Goal: Task Accomplishment & Management: Use online tool/utility

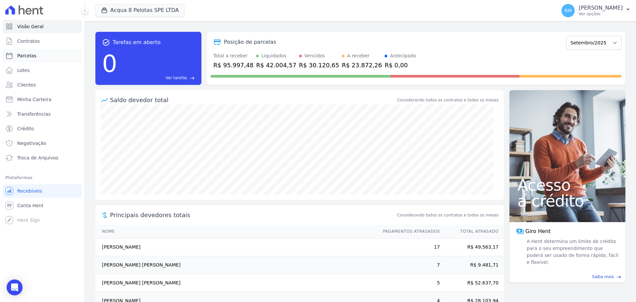
click at [22, 53] on span "Parcelas" at bounding box center [26, 55] width 19 height 7
select select
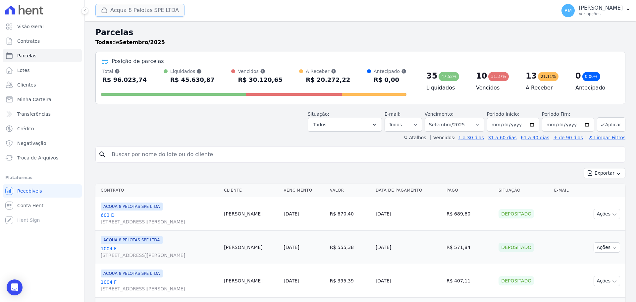
click at [122, 8] on button "Acqua 8 Pelotas SPE LTDA" at bounding box center [139, 10] width 89 height 13
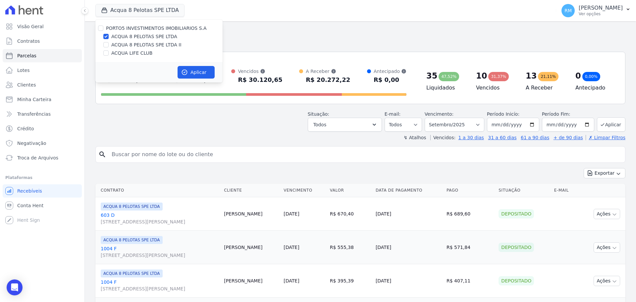
click at [141, 53] on label "ACQUA LIFE CLUB" at bounding box center [131, 53] width 41 height 7
click at [109, 53] on input "ACQUA LIFE CLUB" at bounding box center [105, 52] width 5 height 5
checkbox input "true"
click at [167, 35] on label "ACQUA 8 PELOTAS SPE LTDA" at bounding box center [144, 36] width 66 height 7
click at [109, 35] on input "ACQUA 8 PELOTAS SPE LTDA" at bounding box center [105, 36] width 5 height 5
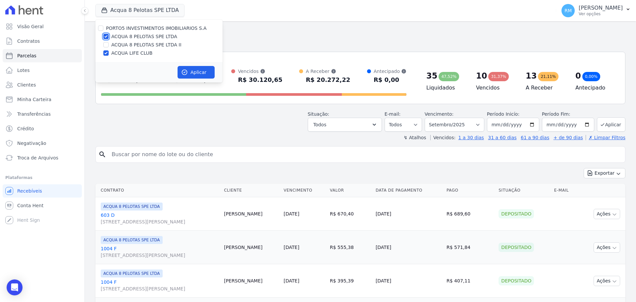
checkbox input "false"
click at [190, 77] on button "Aplicar" at bounding box center [195, 72] width 37 height 13
select select
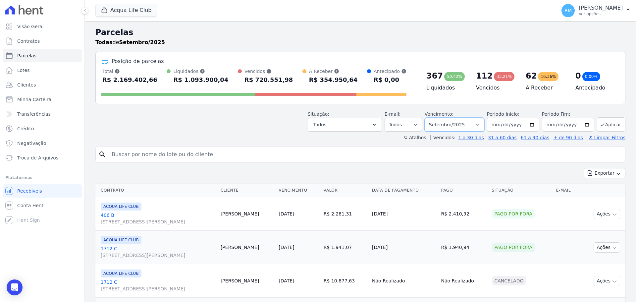
click at [475, 126] on select "Filtrar por período ──────── Todos os meses Janeiro/2022 Fevereiro/2022 Março/2…" at bounding box center [454, 125] width 60 height 14
select select "10/2025"
click at [429, 118] on select "Filtrar por período ──────── Todos os meses Janeiro/2022 Fevereiro/2022 Março/2…" at bounding box center [454, 125] width 60 height 14
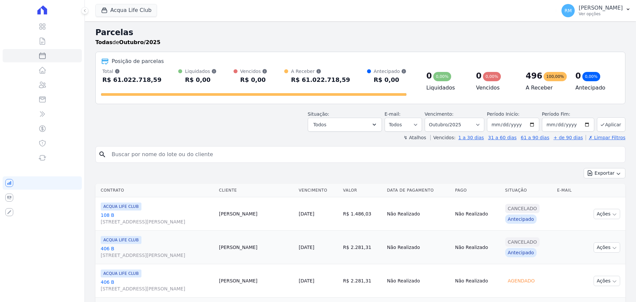
select select
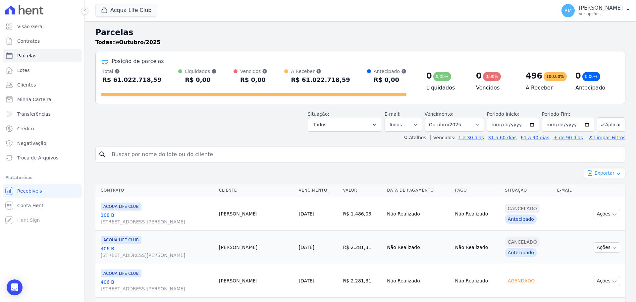
click at [608, 172] on button "Exportar" at bounding box center [604, 173] width 42 height 10
click at [596, 199] on span "Exportar CSV" at bounding box center [603, 200] width 35 height 7
click at [116, 11] on button "Acqua Life Club" at bounding box center [126, 10] width 62 height 13
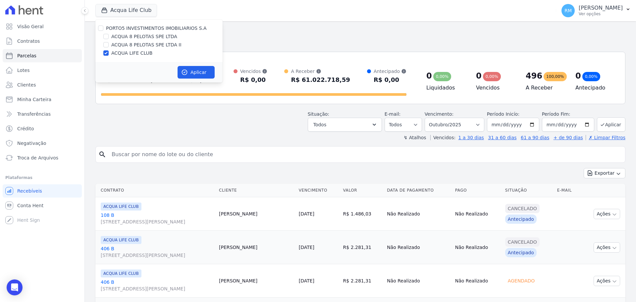
click at [116, 36] on label "ACQUA 8 PELOTAS SPE LTDA" at bounding box center [144, 36] width 66 height 7
click at [109, 36] on input "ACQUA 8 PELOTAS SPE LTDA" at bounding box center [105, 36] width 5 height 5
checkbox input "true"
click at [112, 51] on label "ACQUA LIFE CLUB" at bounding box center [131, 53] width 41 height 7
click at [109, 51] on input "ACQUA LIFE CLUB" at bounding box center [105, 52] width 5 height 5
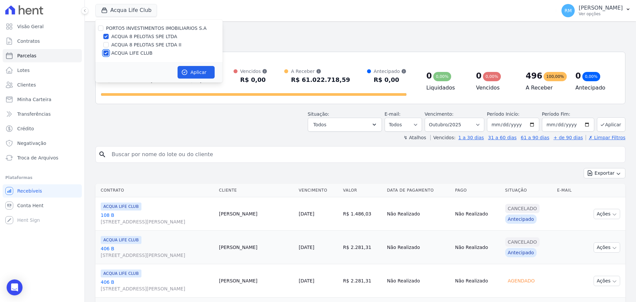
checkbox input "false"
drag, startPoint x: 188, startPoint y: 75, endPoint x: 164, endPoint y: 82, distance: 25.5
click at [188, 75] on button "Aplicar" at bounding box center [195, 72] width 37 height 13
select select
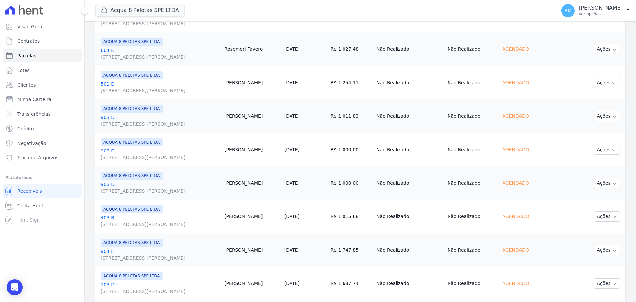
scroll to position [33, 0]
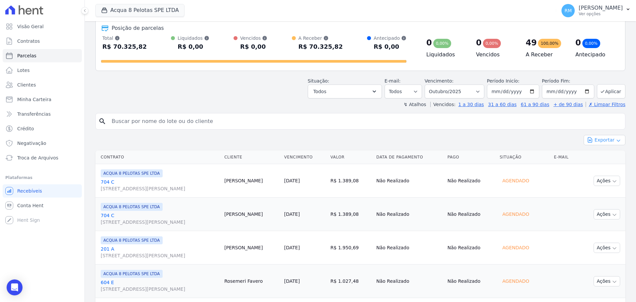
click at [606, 141] on button "Exportar" at bounding box center [604, 140] width 42 height 10
click at [591, 169] on span "Exportar CSV" at bounding box center [603, 167] width 35 height 7
click at [148, 6] on button "Acqua 8 Pelotas SPE LTDA" at bounding box center [139, 10] width 89 height 13
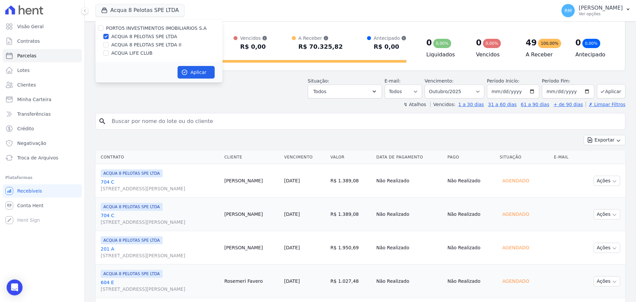
click at [127, 43] on label "ACQUA 8 PELOTAS SPE LTDA II" at bounding box center [146, 44] width 70 height 7
click at [109, 43] on input "ACQUA 8 PELOTAS SPE LTDA II" at bounding box center [105, 44] width 5 height 5
checkbox input "true"
click at [126, 35] on label "ACQUA 8 PELOTAS SPE LTDA" at bounding box center [144, 36] width 66 height 7
click at [109, 35] on input "ACQUA 8 PELOTAS SPE LTDA" at bounding box center [105, 36] width 5 height 5
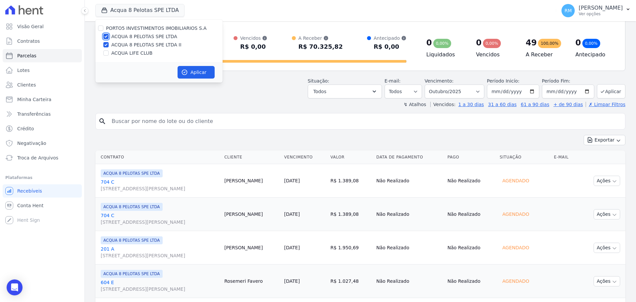
checkbox input "false"
click at [193, 70] on button "Aplicar" at bounding box center [195, 72] width 37 height 13
select select
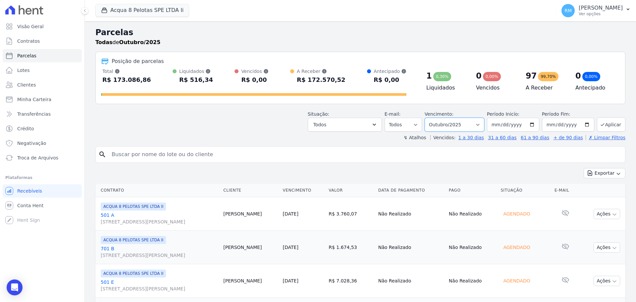
click at [450, 124] on select "Filtrar por período ──────── Todos os meses Março/2021 Abril/2021 Maio/2021 Jun…" at bounding box center [454, 125] width 60 height 14
click at [450, 126] on select "Filtrar por período ──────── Todos os meses Março/2021 Abril/2021 Maio/2021 Jun…" at bounding box center [454, 125] width 60 height 14
click at [612, 123] on button "Aplicar" at bounding box center [611, 124] width 28 height 14
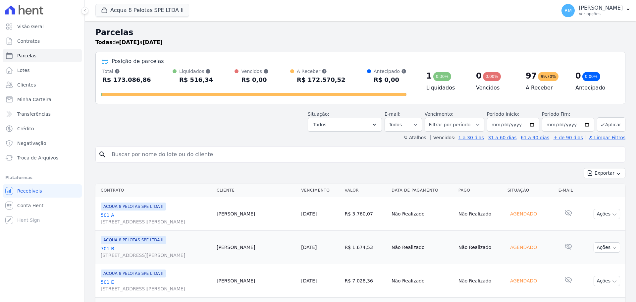
select select
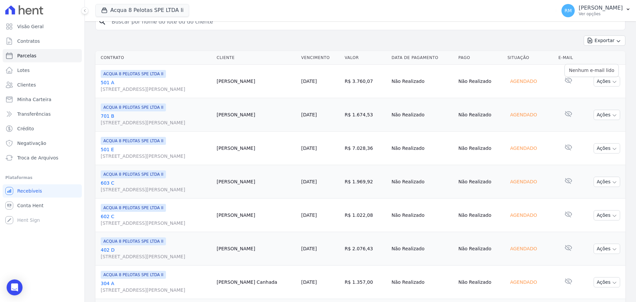
scroll to position [99, 0]
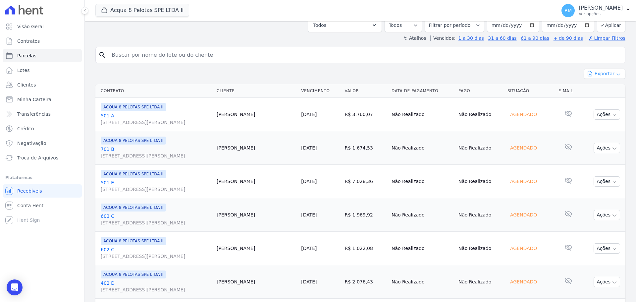
click at [586, 72] on icon "button" at bounding box center [589, 73] width 7 height 7
click at [590, 102] on span "Exportar CSV" at bounding box center [603, 100] width 35 height 7
click at [239, 30] on div "Situação: Agendado Em Aberto Pago Processando Cancelado Vencido Transferindo De…" at bounding box center [360, 21] width 530 height 24
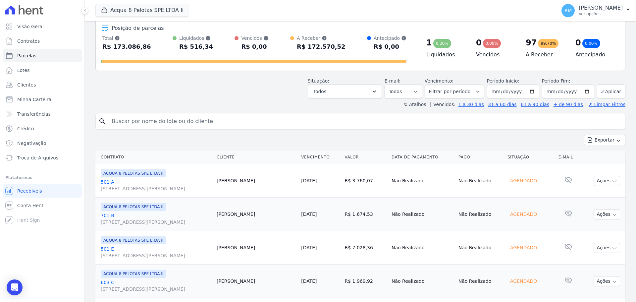
scroll to position [0, 0]
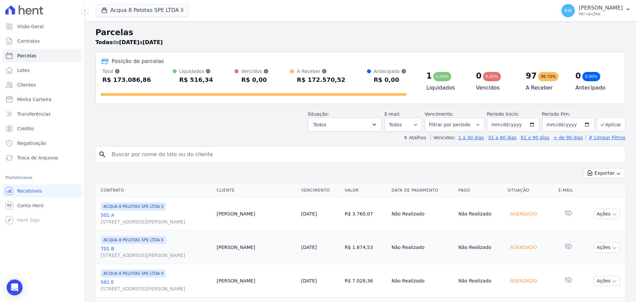
click at [42, 197] on ul "Você não possui Hent Sign ativado. Para saber mais, fale com a equipe Hent. Rec…" at bounding box center [42, 205] width 79 height 42
click at [37, 192] on span "Recebíveis" at bounding box center [29, 190] width 25 height 7
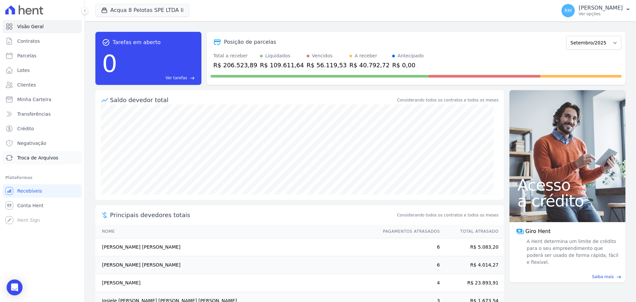
click at [44, 158] on span "Troca de Arquivos" at bounding box center [37, 157] width 41 height 7
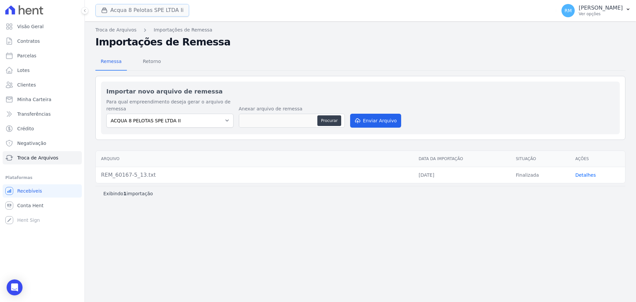
click at [131, 13] on button "Acqua 8 Pelotas SPE LTDA Ii" at bounding box center [142, 10] width 94 height 13
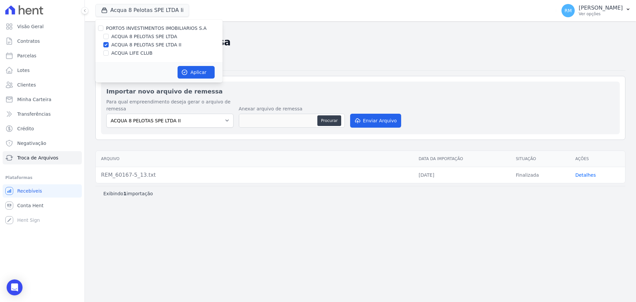
click at [138, 38] on label "ACQUA 8 PELOTAS SPE LTDA" at bounding box center [144, 36] width 66 height 7
click at [109, 38] on input "ACQUA 8 PELOTAS SPE LTDA" at bounding box center [105, 36] width 5 height 5
checkbox input "true"
click at [138, 46] on label "ACQUA 8 PELOTAS SPE LTDA II" at bounding box center [146, 44] width 70 height 7
click at [109, 46] on input "ACQUA 8 PELOTAS SPE LTDA II" at bounding box center [105, 44] width 5 height 5
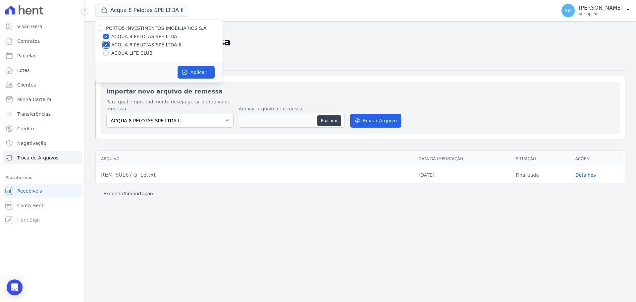
checkbox input "false"
click at [186, 73] on icon "button" at bounding box center [184, 72] width 7 height 7
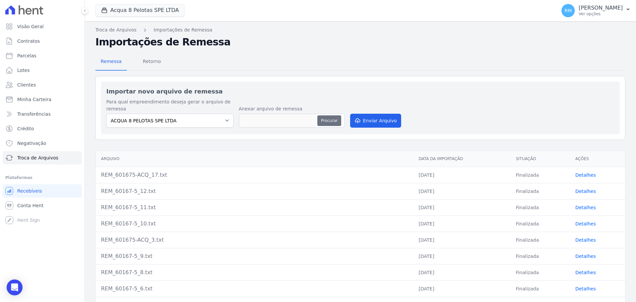
click at [327, 124] on button "Procurar" at bounding box center [329, 120] width 24 height 11
click at [326, 123] on button "Procurar" at bounding box center [329, 120] width 24 height 11
click at [330, 122] on button "Procurar" at bounding box center [329, 120] width 24 height 11
type input "REM_60167-5_14.rem"
click at [378, 119] on button "Enviar Arquivo" at bounding box center [375, 121] width 51 height 14
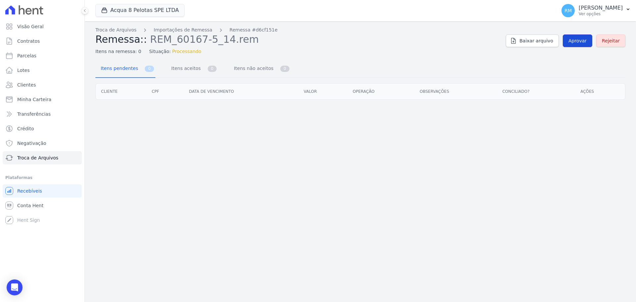
click at [584, 43] on span "Aprovar" at bounding box center [577, 40] width 18 height 7
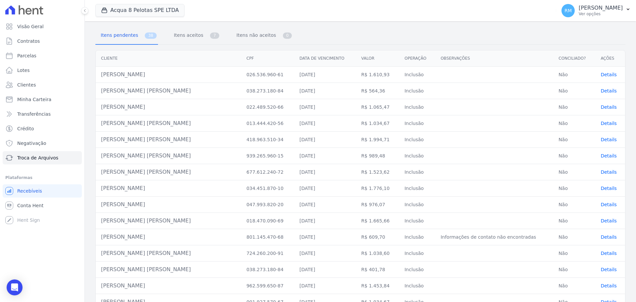
scroll to position [66, 0]
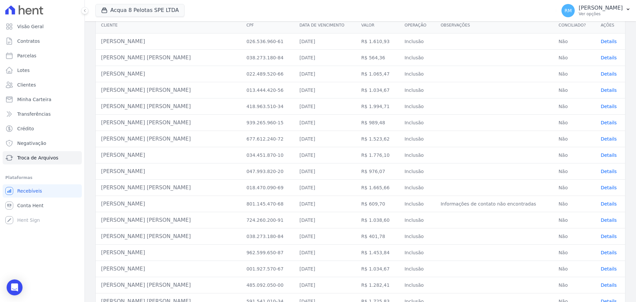
click at [600, 203] on span "Details" at bounding box center [608, 203] width 16 height 5
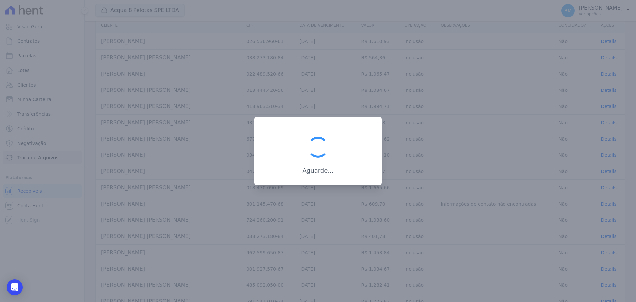
click at [154, 90] on div at bounding box center [318, 151] width 636 height 302
click at [434, 200] on div at bounding box center [318, 151] width 636 height 302
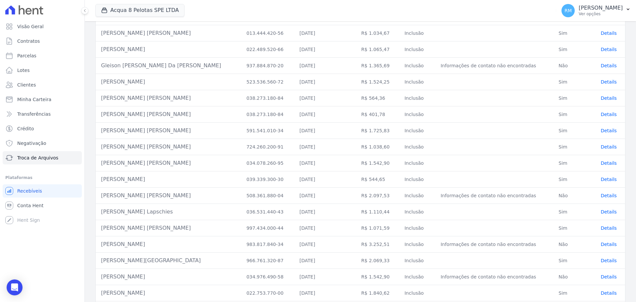
scroll to position [245, 0]
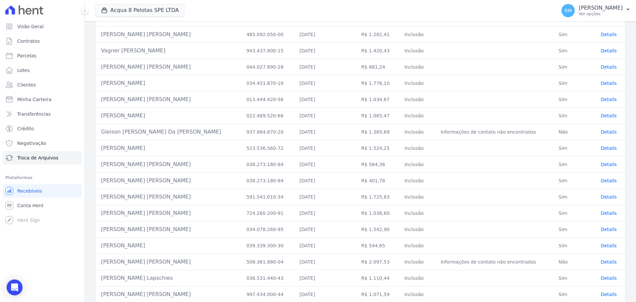
click at [600, 132] on span "Details" at bounding box center [608, 131] width 16 height 5
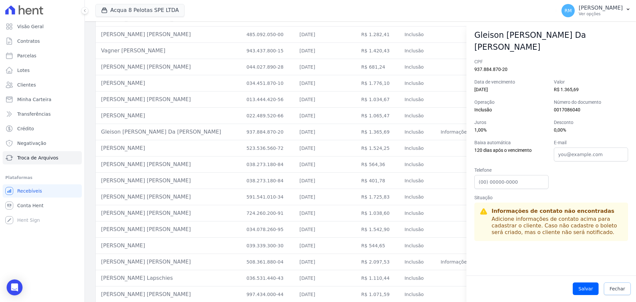
click at [610, 288] on link "Fechar" at bounding box center [617, 288] width 27 height 13
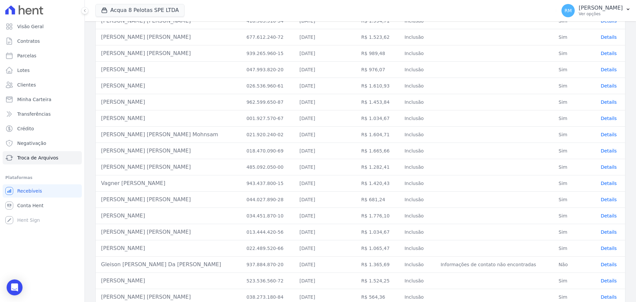
scroll to position [0, 0]
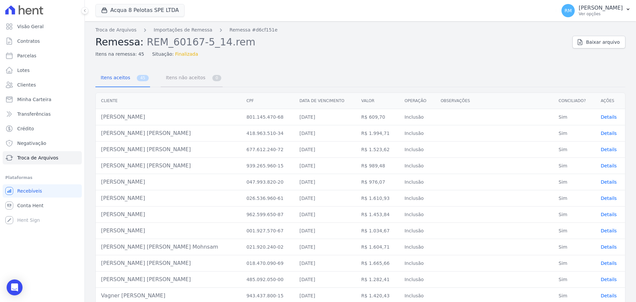
click at [165, 79] on span "Itens não aceitos" at bounding box center [184, 77] width 45 height 13
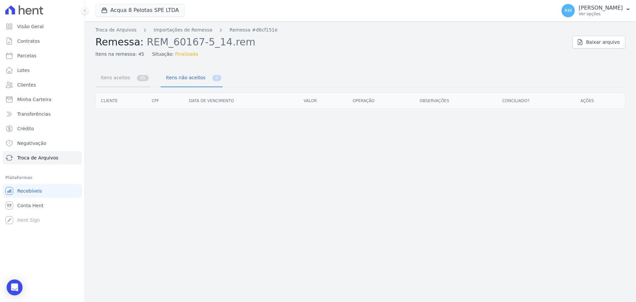
click at [125, 78] on span "Itens aceitos" at bounding box center [114, 77] width 35 height 13
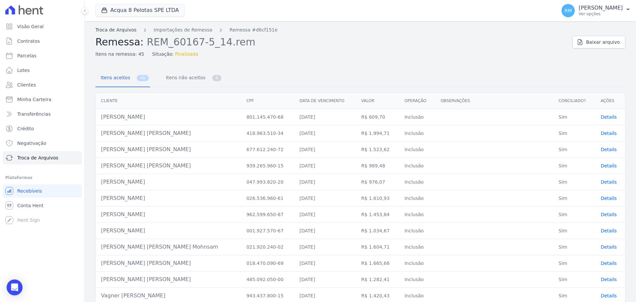
click at [112, 32] on link "Troca de Arquivos" at bounding box center [115, 29] width 41 height 7
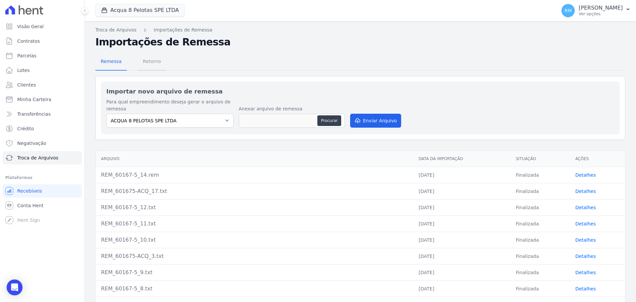
click at [144, 61] on span "Retorno" at bounding box center [152, 61] width 26 height 13
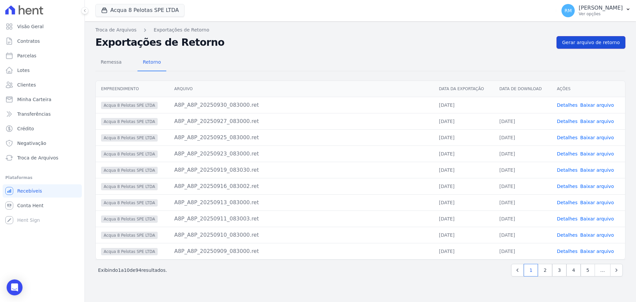
click at [596, 42] on span "Gerar arquivo de retorno" at bounding box center [591, 42] width 58 height 7
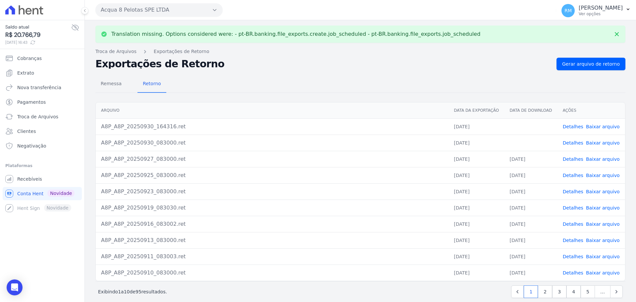
click at [605, 144] on link "Baixar arquivo" at bounding box center [603, 142] width 34 height 5
click at [596, 126] on link "Baixar arquivo" at bounding box center [603, 126] width 34 height 5
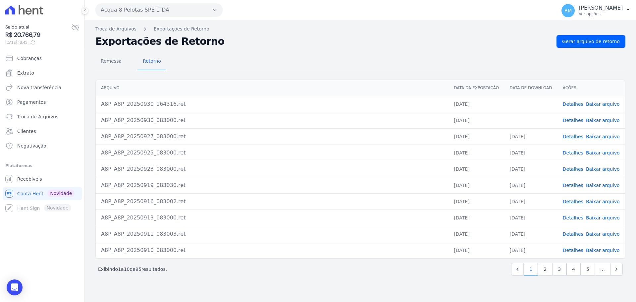
click at [170, 10] on button "Acqua 8 Pelotas SPE LTDA" at bounding box center [158, 9] width 127 height 13
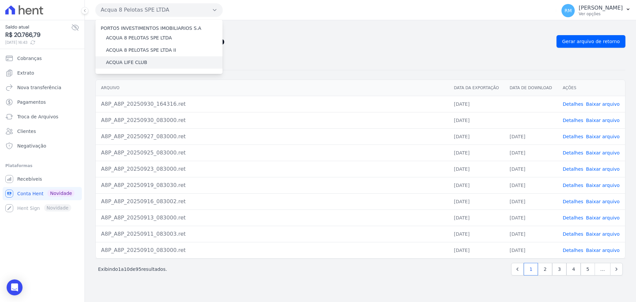
click at [151, 63] on div "ACQUA LIFE CLUB" at bounding box center [158, 62] width 127 height 12
click at [122, 63] on label "ACQUA LIFE CLUB" at bounding box center [126, 62] width 41 height 7
click at [0, 0] on input "ACQUA LIFE CLUB" at bounding box center [0, 0] width 0 height 0
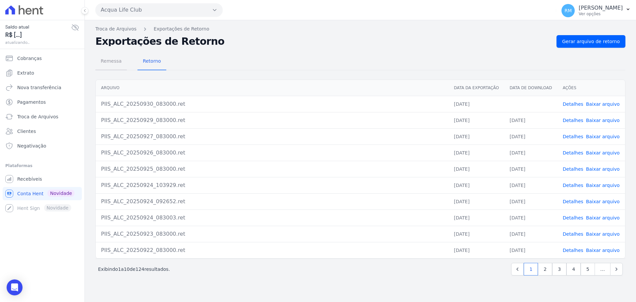
click at [107, 62] on span "Remessa" at bounding box center [111, 60] width 29 height 13
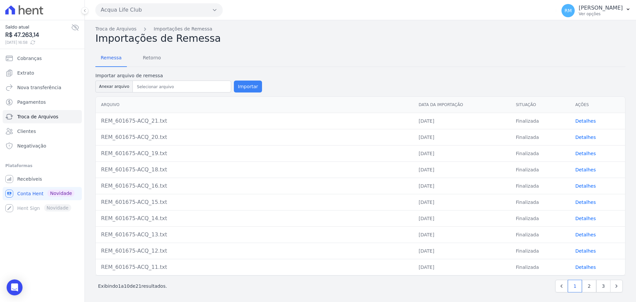
click at [243, 84] on button "Importar" at bounding box center [248, 86] width 28 height 12
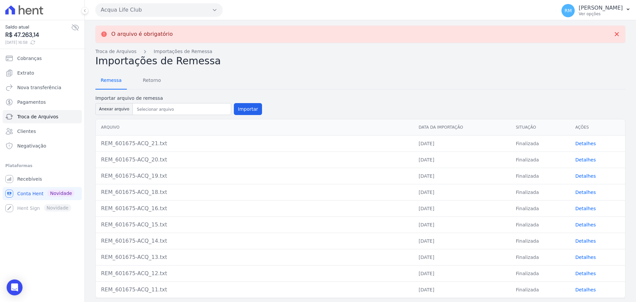
click at [112, 81] on span "Remessa" at bounding box center [111, 80] width 29 height 13
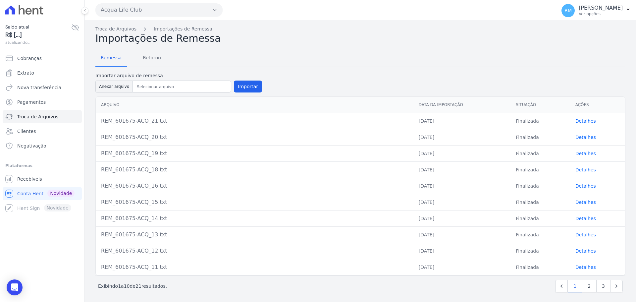
click at [197, 92] on div "Importar arquivo de remessa Anexar arquivo Importar" at bounding box center [178, 83] width 167 height 22
click at [113, 84] on button "Anexar arquivo" at bounding box center [113, 86] width 37 height 12
type input "REM_601675-ACQ_22.txt"
click at [244, 85] on button "Importar" at bounding box center [248, 86] width 28 height 12
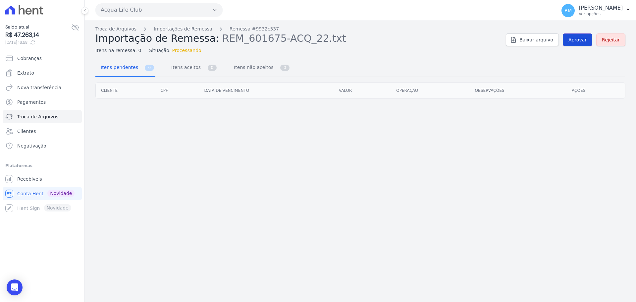
click at [582, 40] on span "Aprovar" at bounding box center [577, 39] width 18 height 7
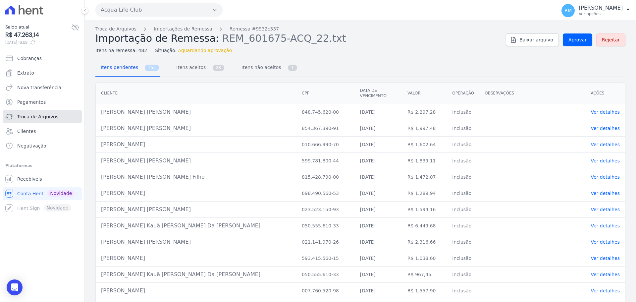
click at [47, 120] on span "Troca de Arquivos" at bounding box center [37, 116] width 41 height 7
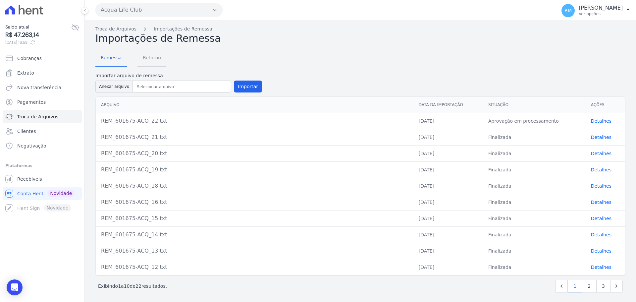
drag, startPoint x: 156, startPoint y: 60, endPoint x: 162, endPoint y: 67, distance: 8.9
click at [156, 60] on span "Retorno" at bounding box center [152, 57] width 26 height 13
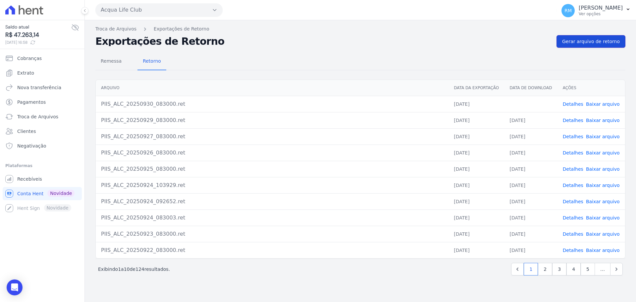
click at [575, 45] on link "Gerar arquivo de retorno" at bounding box center [590, 41] width 69 height 13
click at [601, 120] on link "Baixar arquivo" at bounding box center [603, 120] width 34 height 5
click at [608, 104] on link "Baixar arquivo" at bounding box center [603, 103] width 34 height 5
click at [599, 104] on link "Baixar arquivo" at bounding box center [603, 103] width 34 height 5
